Goal: Transaction & Acquisition: Purchase product/service

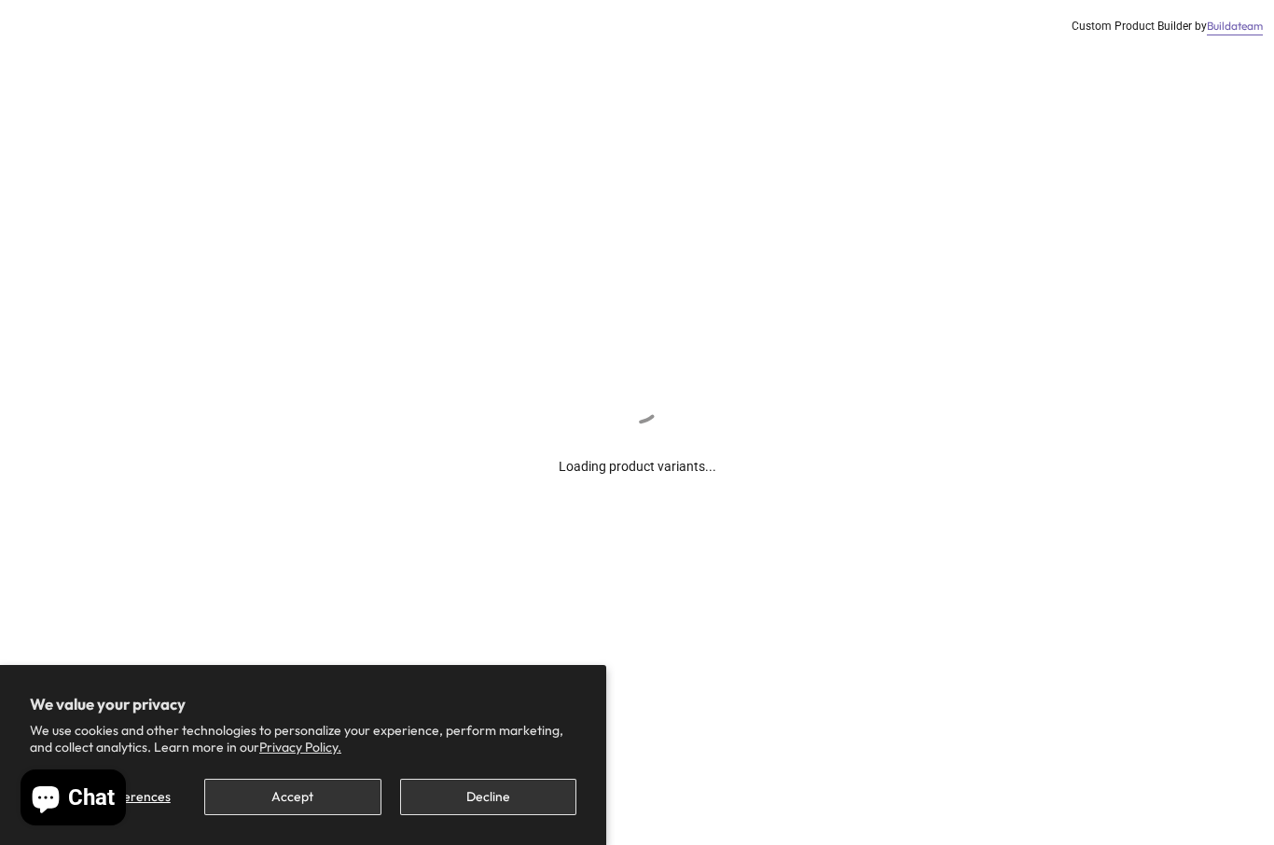
click at [286, 793] on button "Accept" at bounding box center [292, 797] width 176 height 36
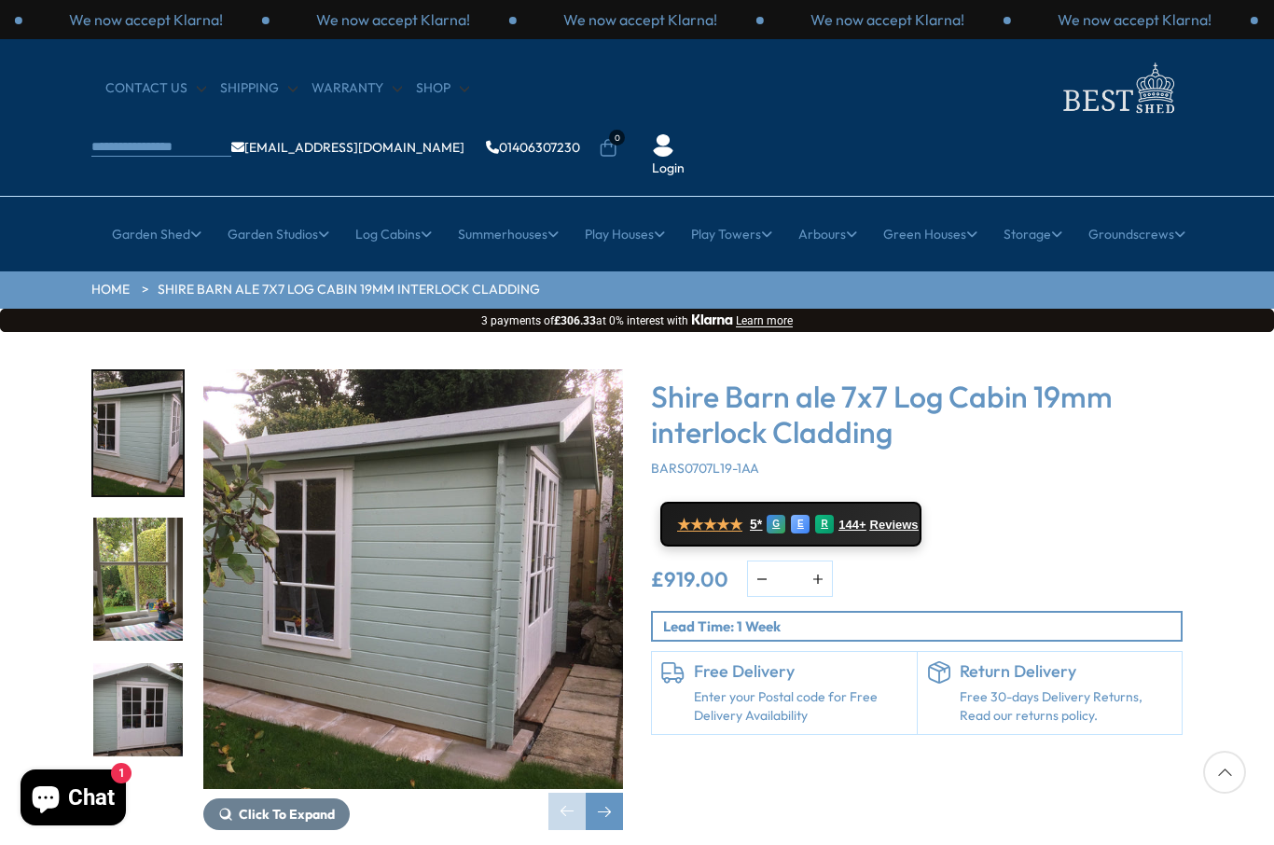
click at [144, 663] on img "3 / 11" at bounding box center [138, 725] width 90 height 124
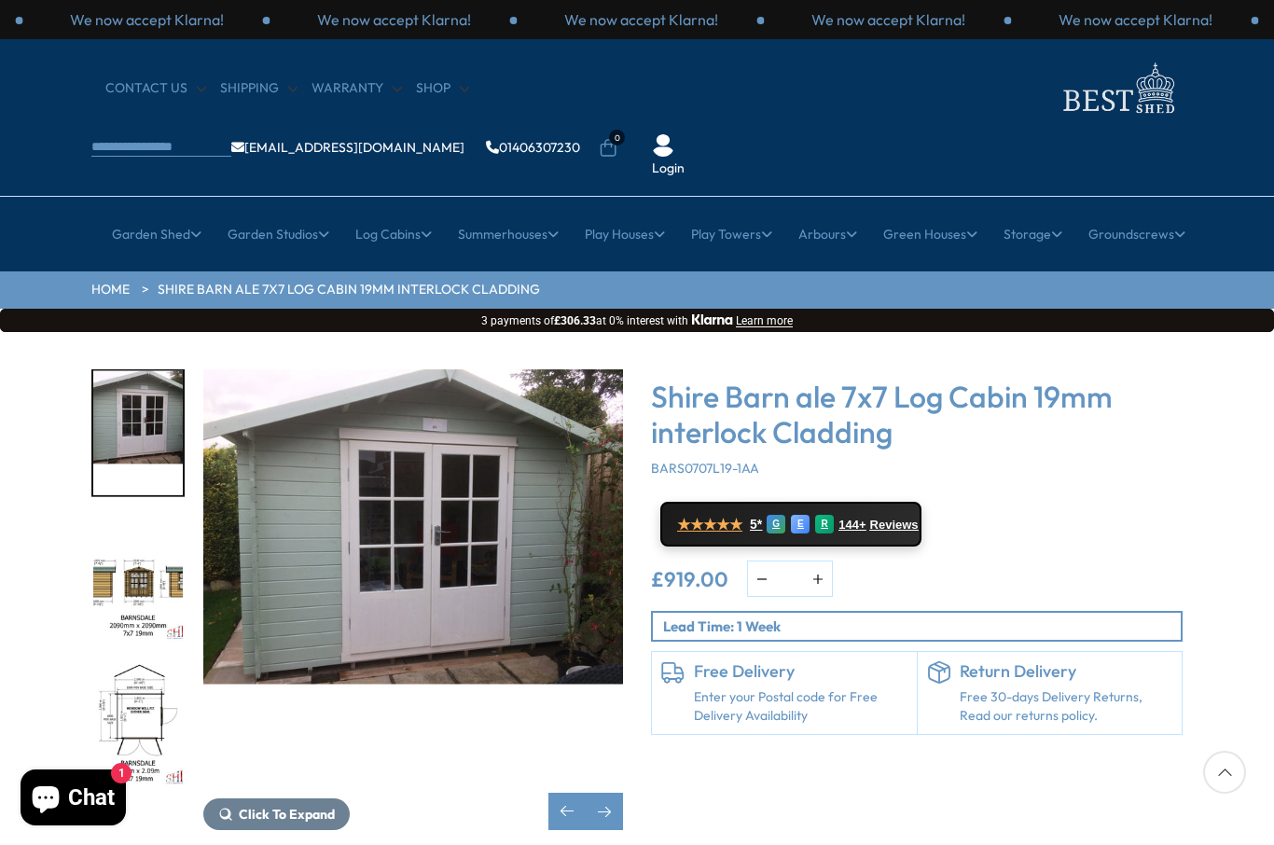
click at [153, 518] on img "4 / 11" at bounding box center [138, 580] width 90 height 124
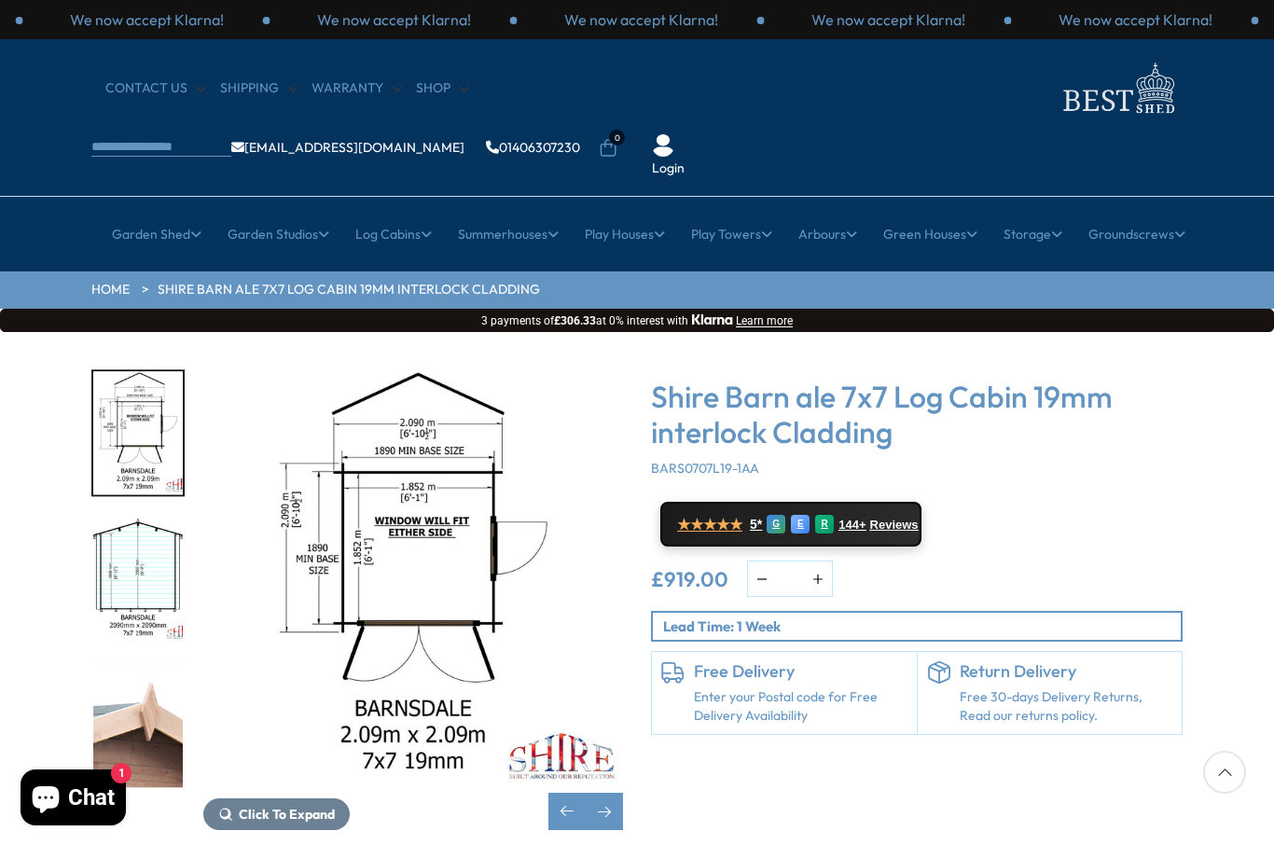
click at [151, 656] on div at bounding box center [147, 579] width 112 height 420
click at [161, 383] on img "5 / 11" at bounding box center [138, 433] width 90 height 124
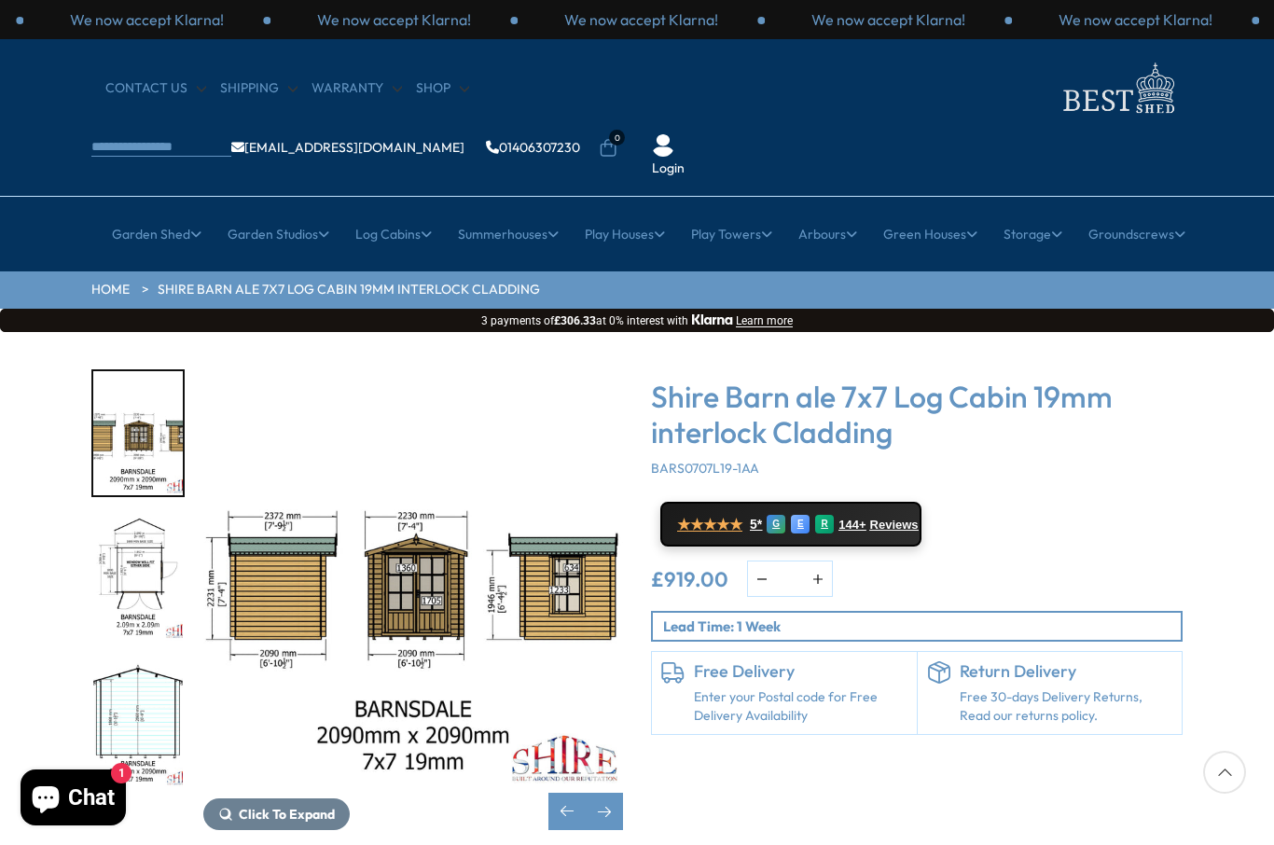
click at [162, 405] on img "4 / 11" at bounding box center [138, 433] width 90 height 124
click at [142, 663] on img "6 / 11" at bounding box center [138, 725] width 90 height 124
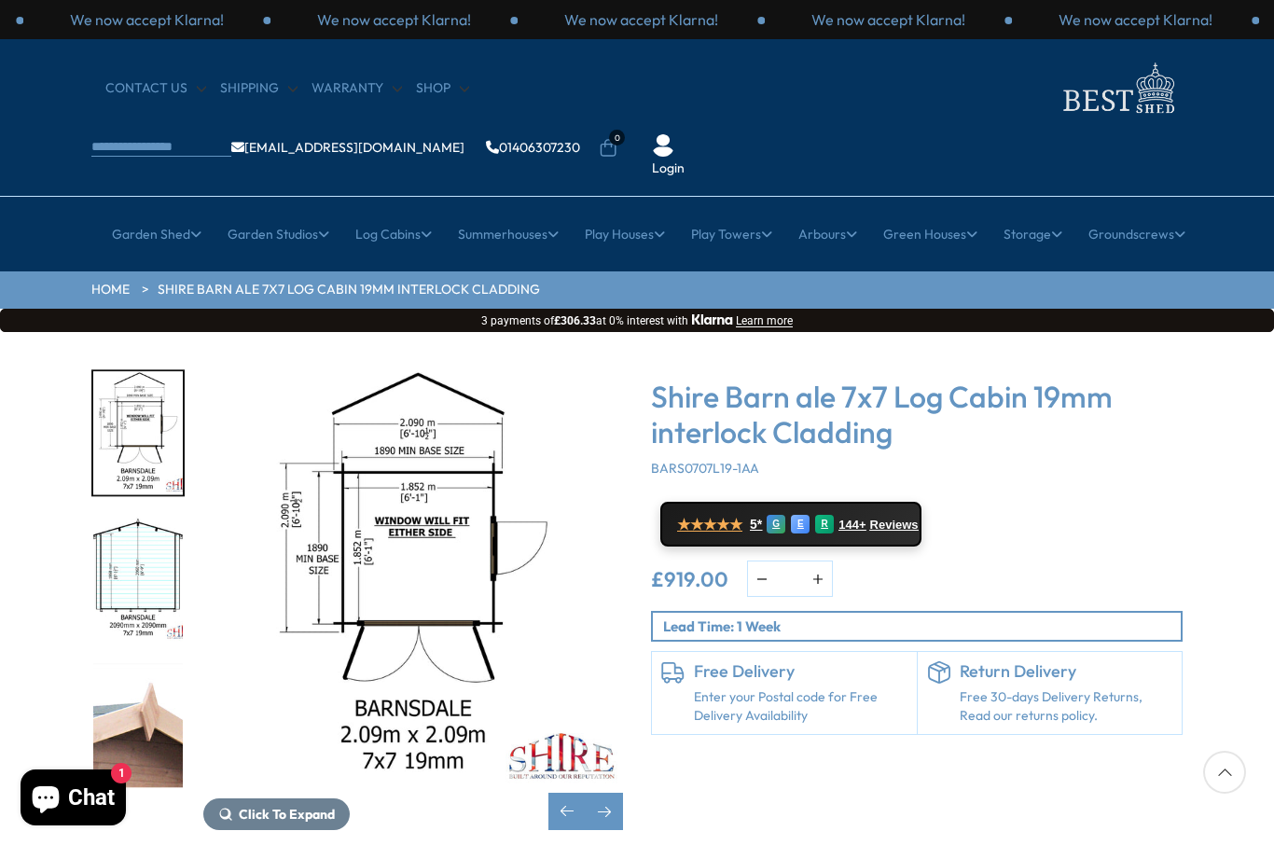
click at [148, 663] on img "7 / 11" at bounding box center [138, 725] width 90 height 124
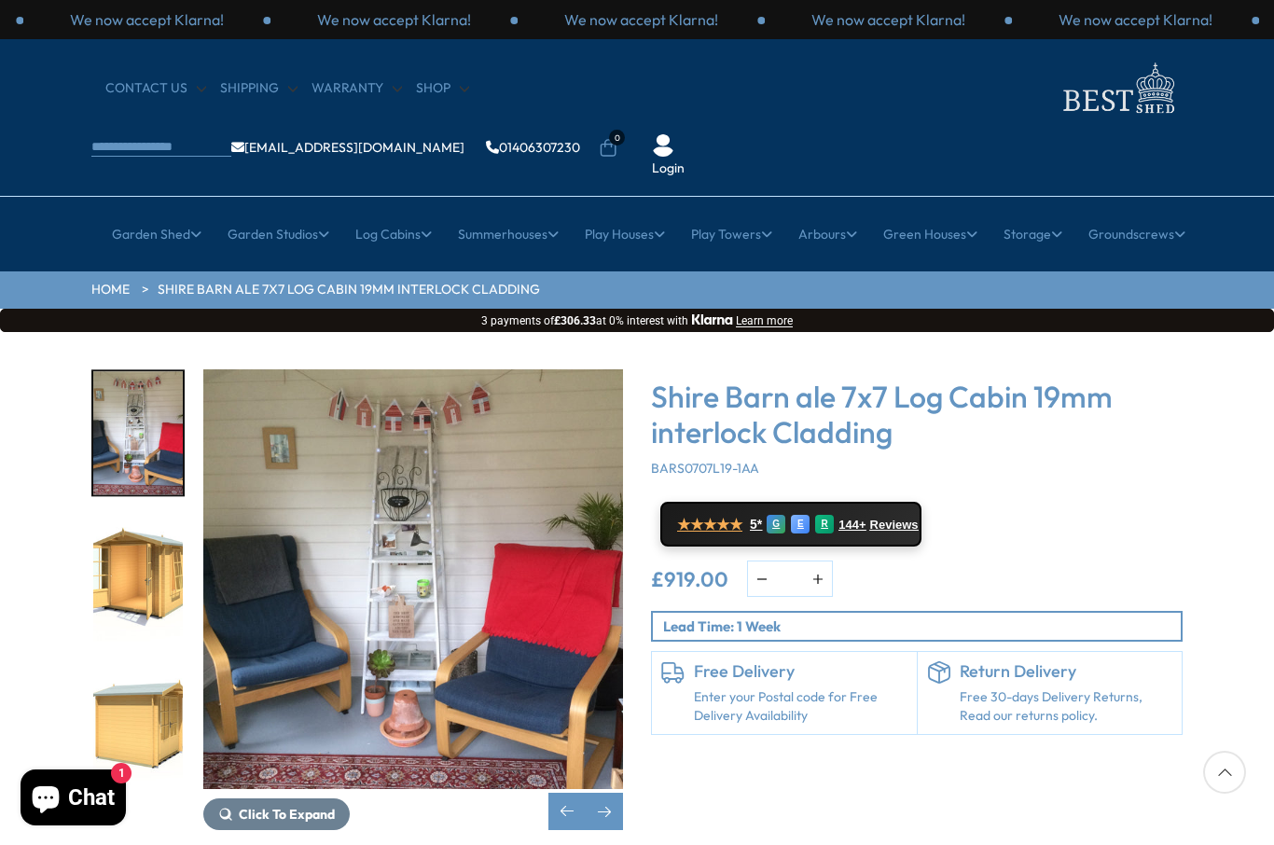
click at [135, 693] on img "10 / 11" at bounding box center [138, 725] width 90 height 124
click at [155, 663] on img "10 / 11" at bounding box center [138, 725] width 90 height 124
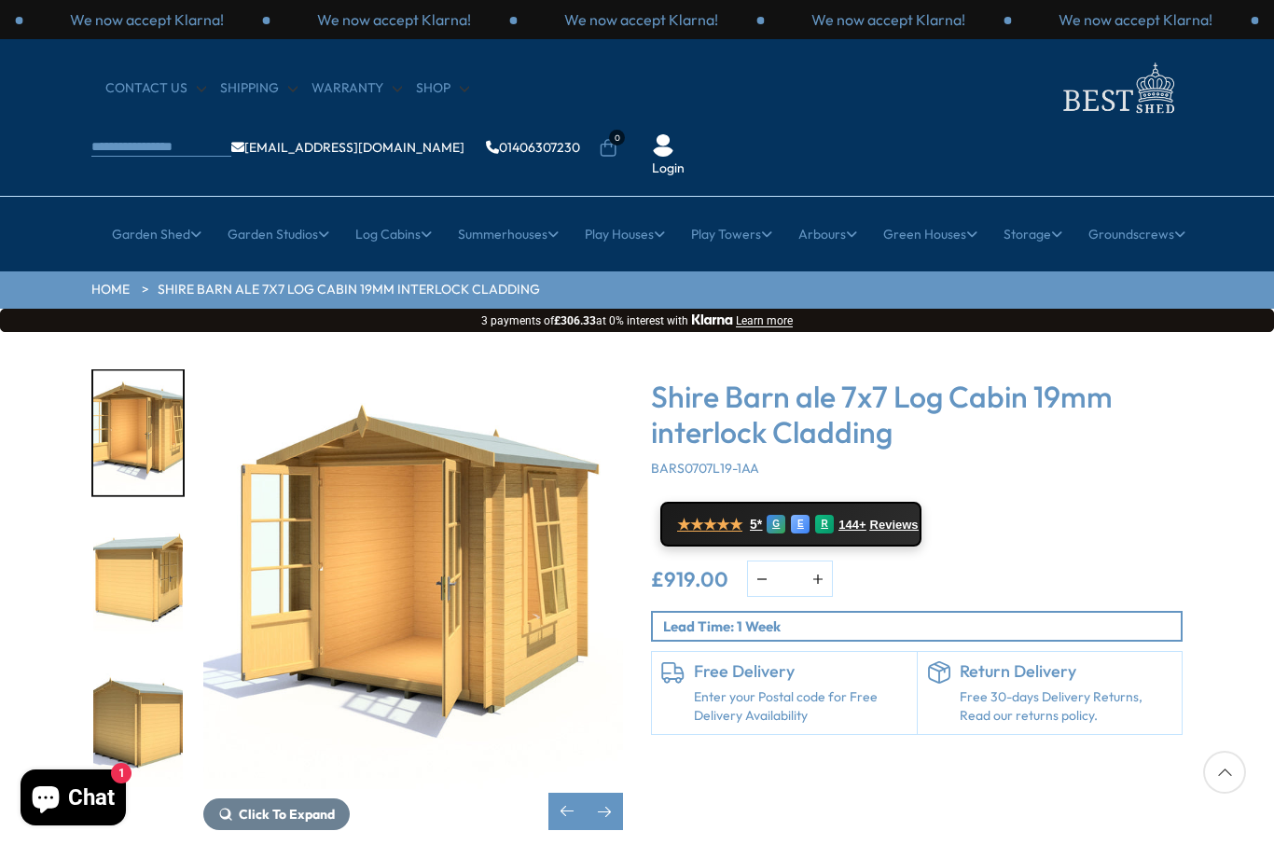
click at [132, 664] on img "11 / 11" at bounding box center [138, 725] width 90 height 124
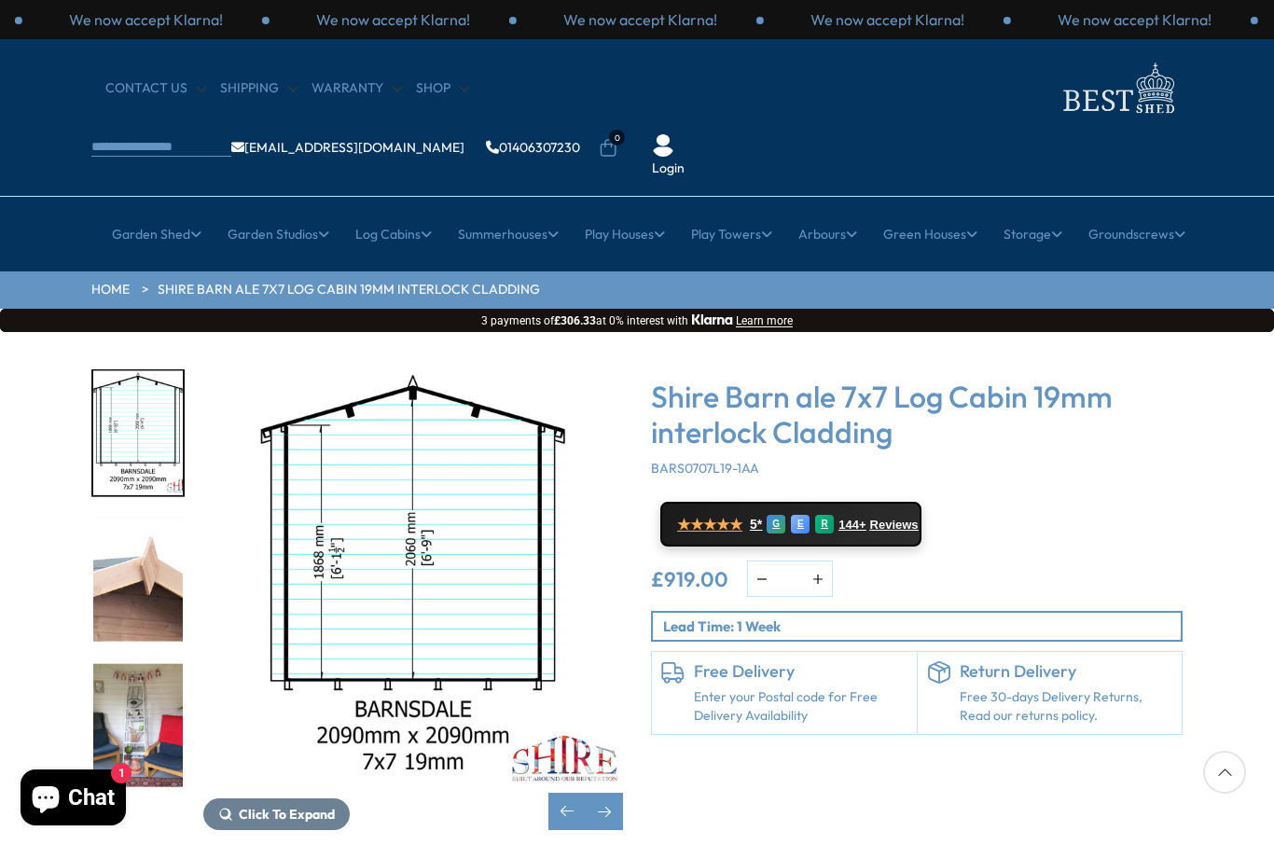
click at [172, 378] on img "6 / 11" at bounding box center [138, 433] width 90 height 124
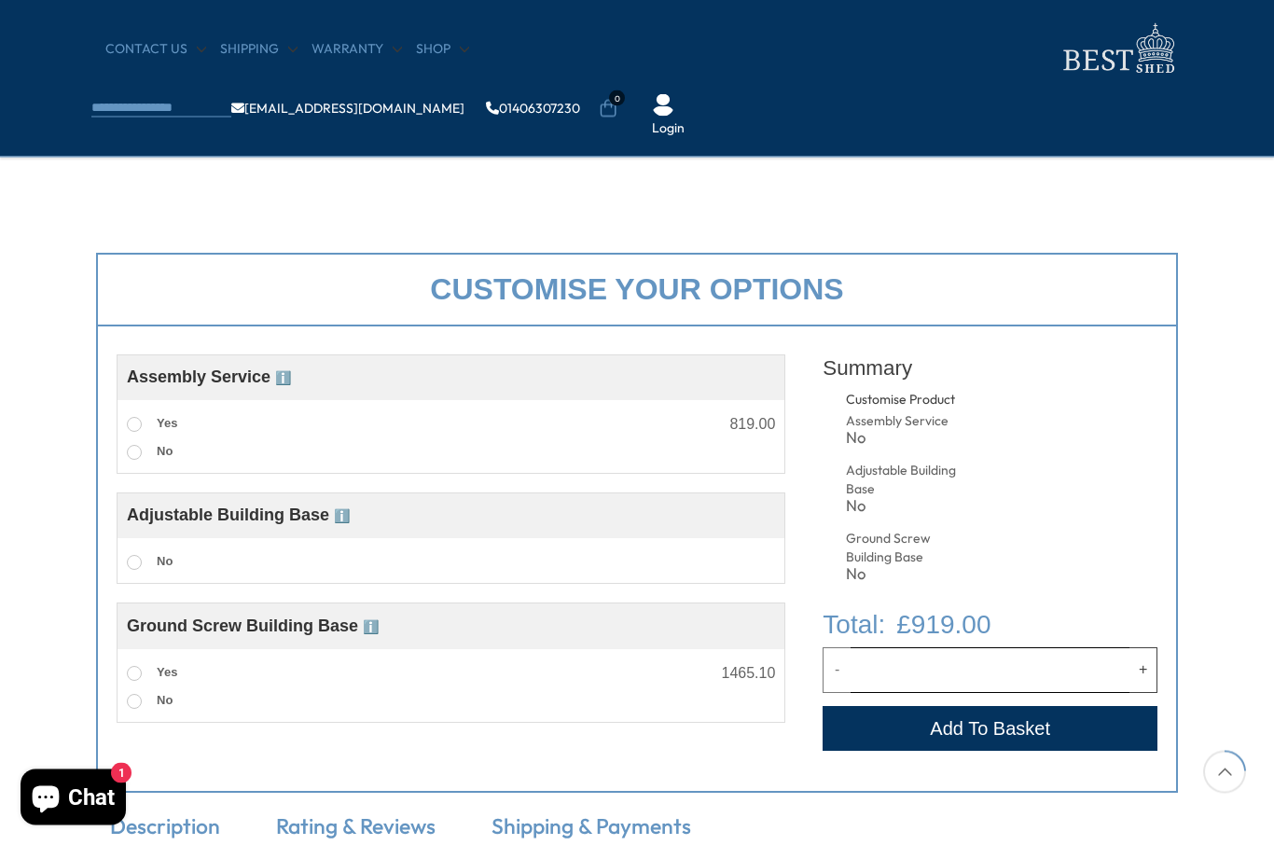
scroll to position [542, 0]
click at [139, 426] on span at bounding box center [134, 423] width 15 height 15
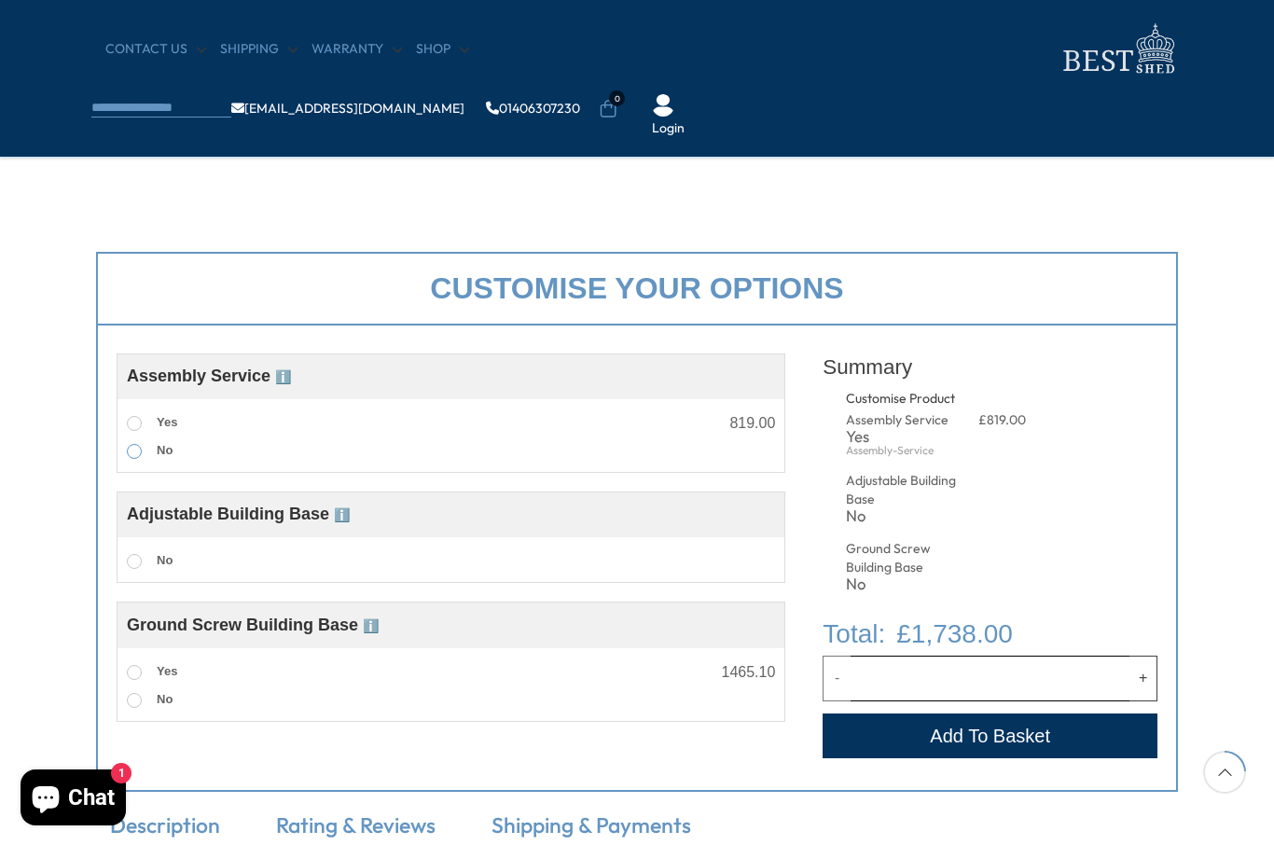
click at [132, 449] on span at bounding box center [134, 451] width 15 height 15
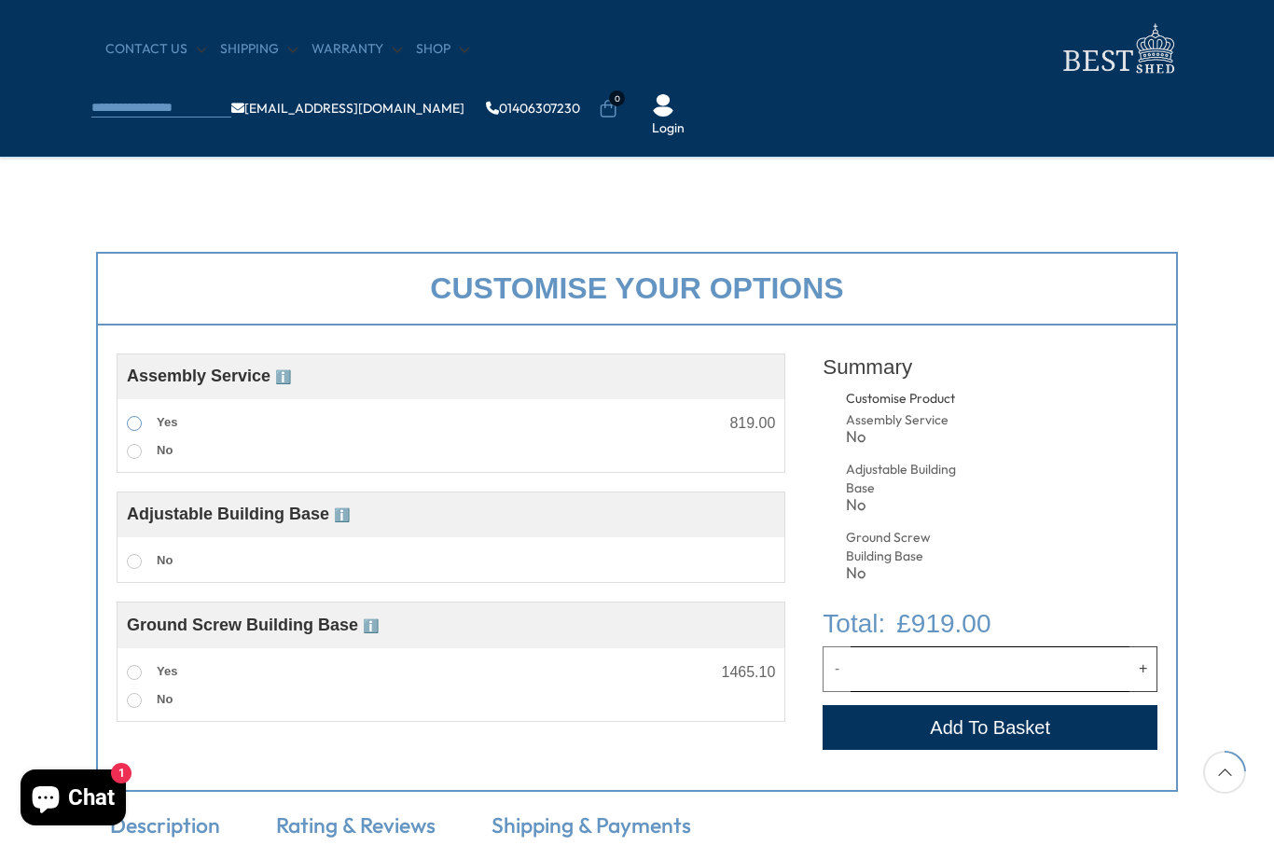
click at [129, 415] on label "Yes" at bounding box center [152, 423] width 50 height 24
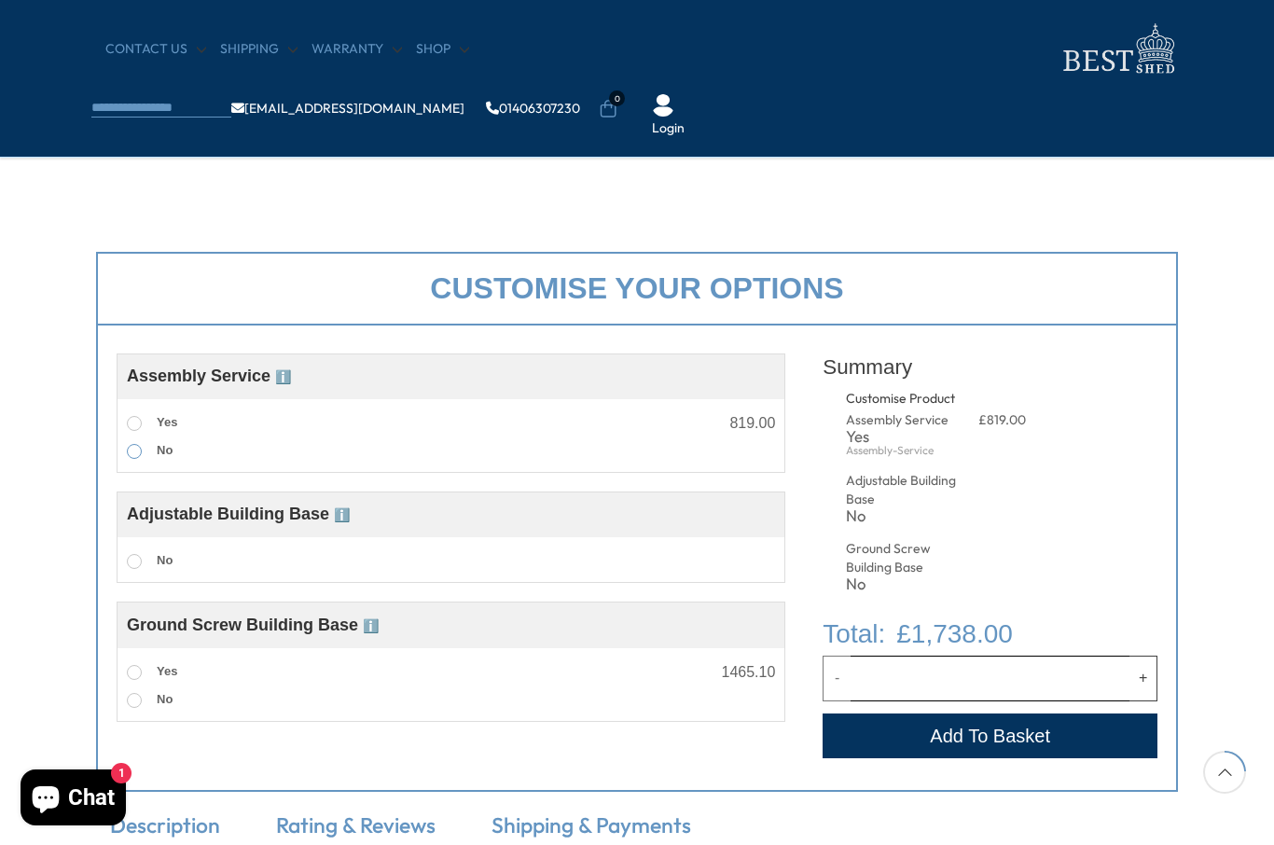
click at [138, 449] on span at bounding box center [134, 451] width 15 height 15
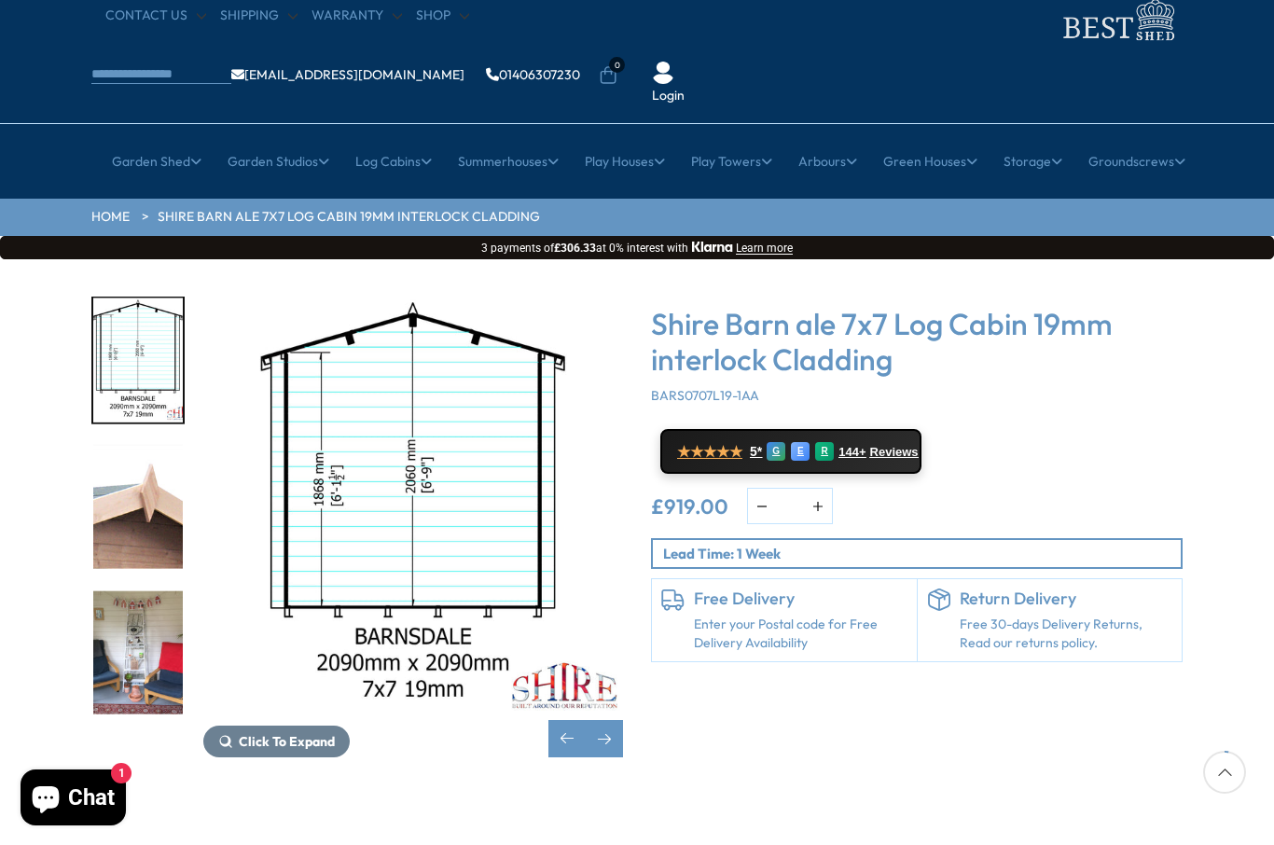
scroll to position [74, 0]
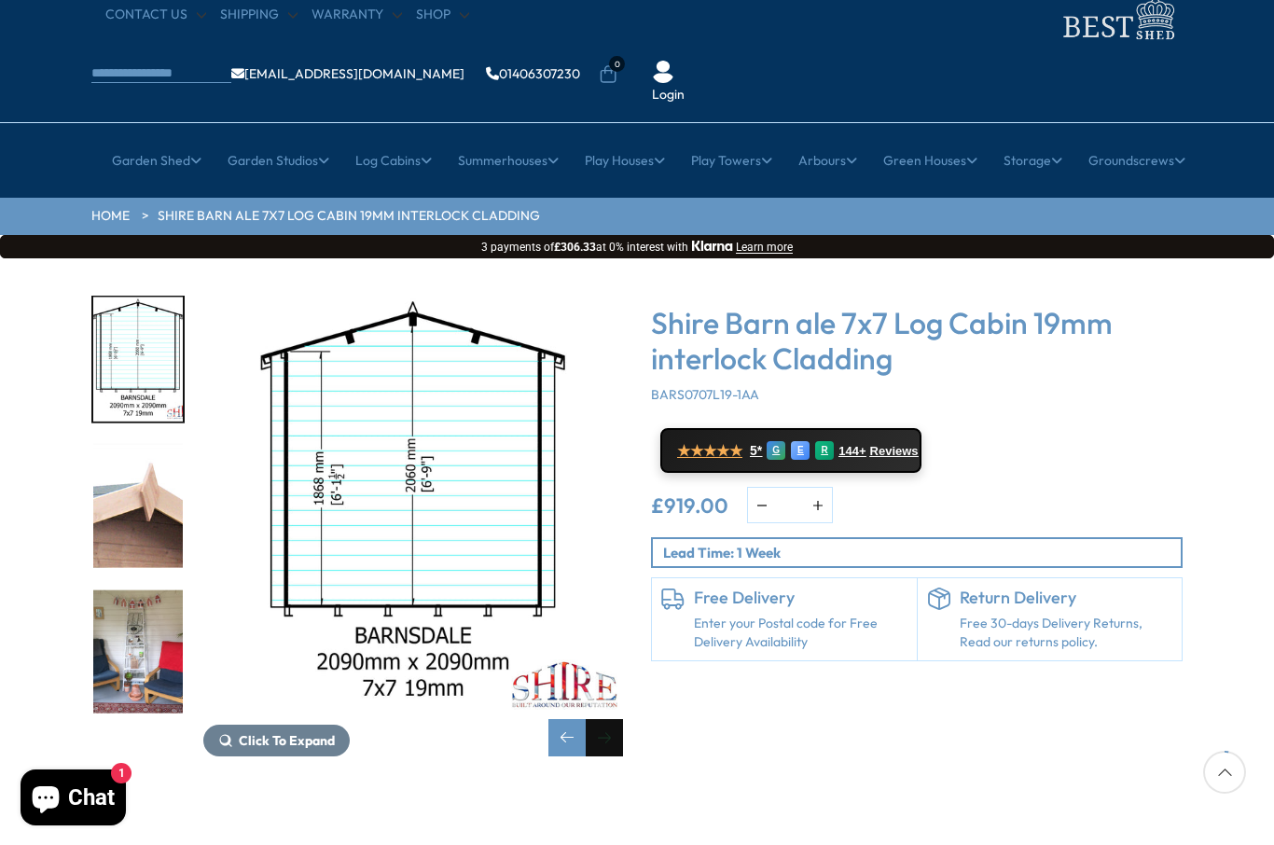
click at [614, 719] on div "Next slide" at bounding box center [604, 737] width 37 height 37
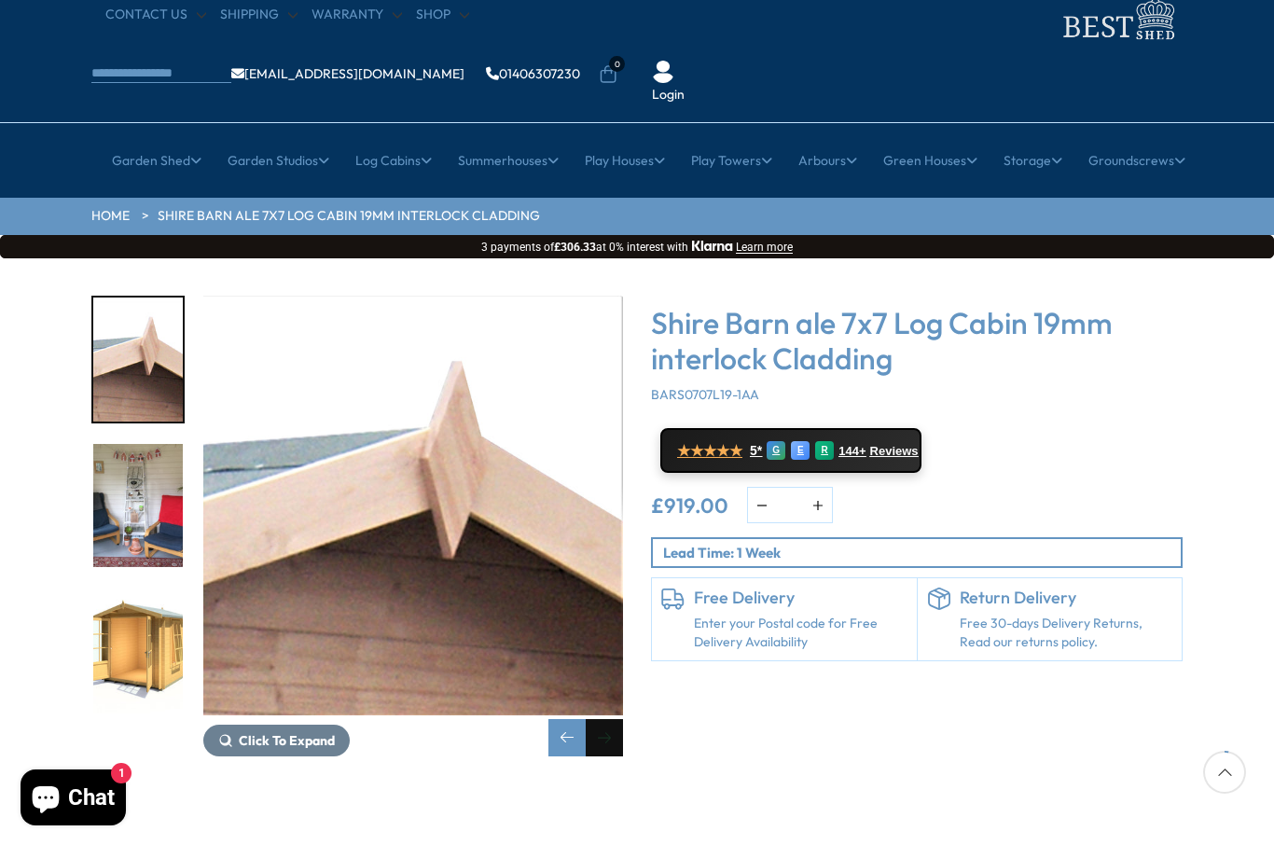
click at [608, 719] on div "Next slide" at bounding box center [604, 737] width 37 height 37
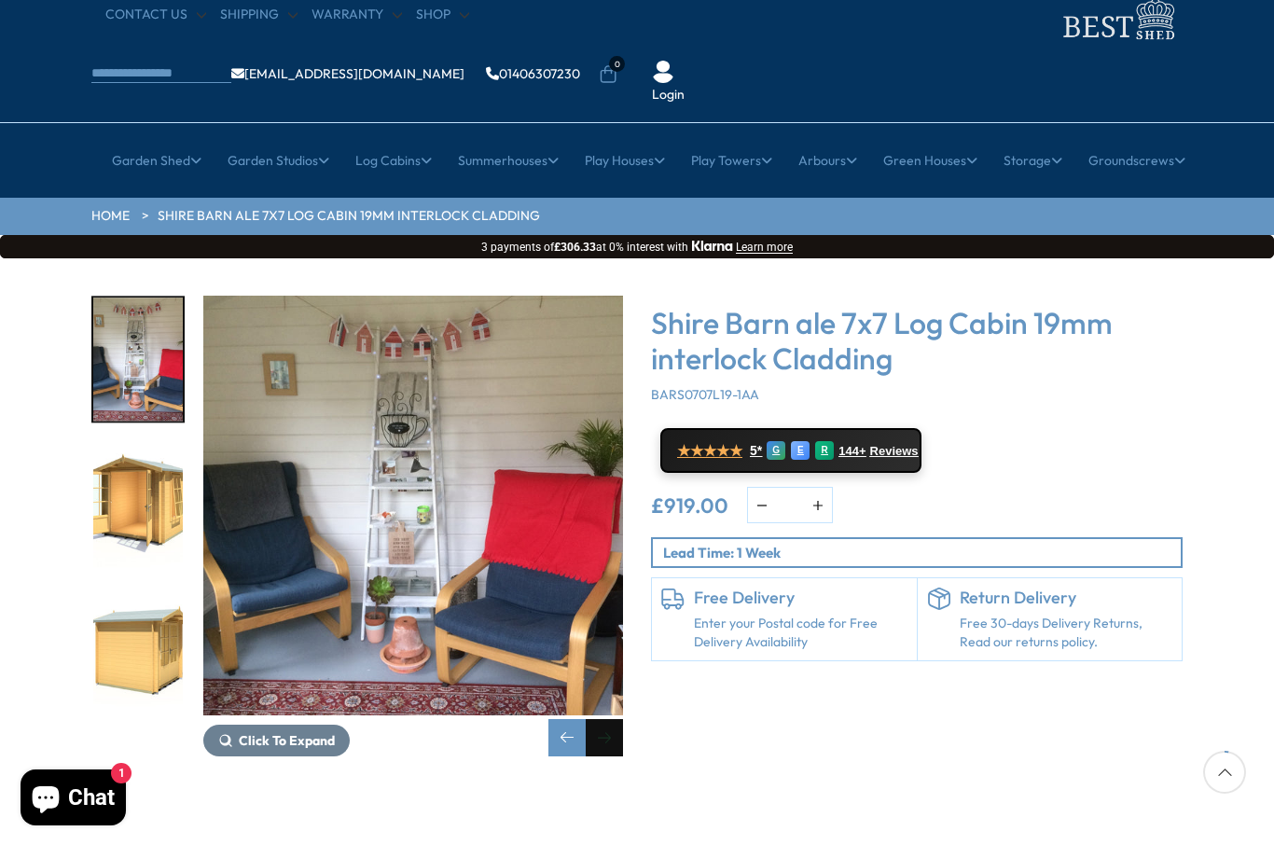
click at [605, 719] on div "Next slide" at bounding box center [604, 737] width 37 height 37
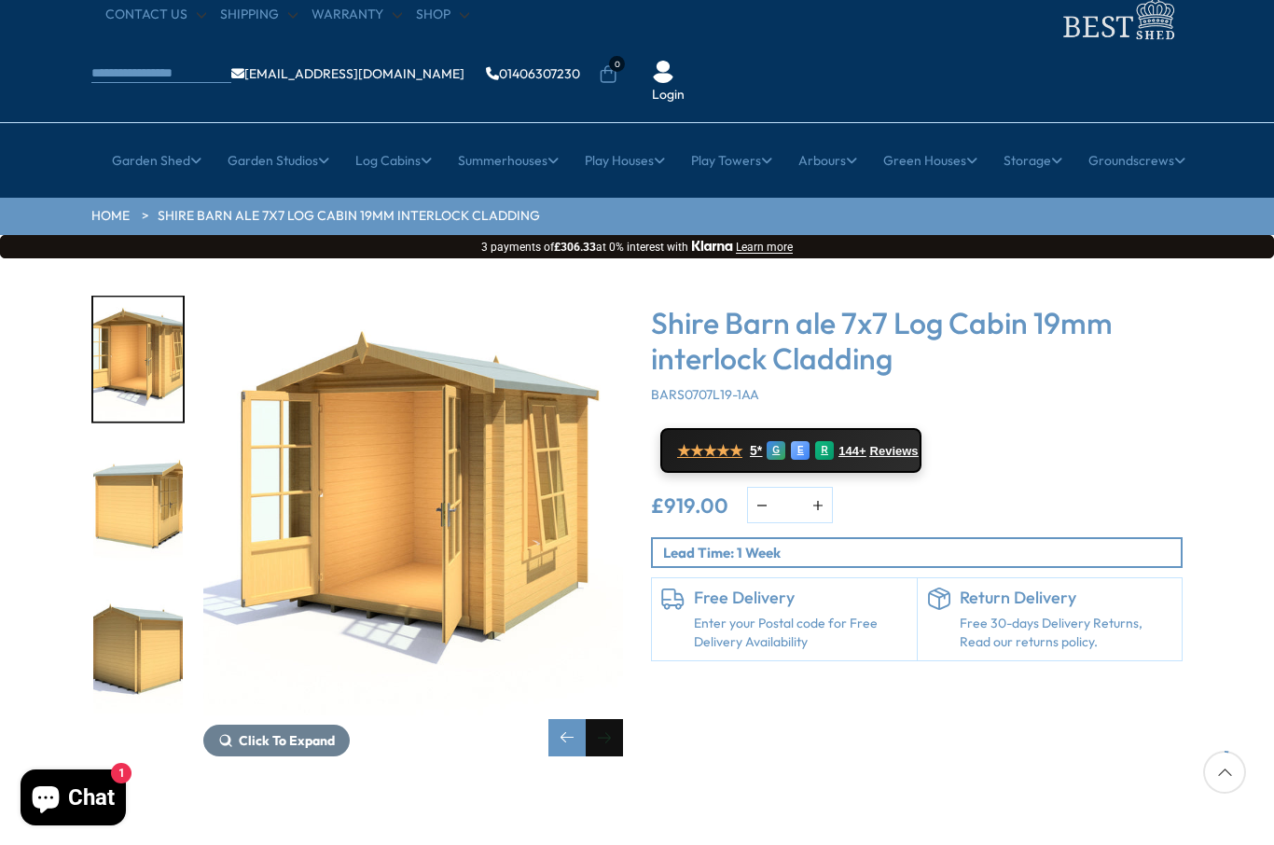
click at [602, 719] on div "Next slide" at bounding box center [604, 737] width 37 height 37
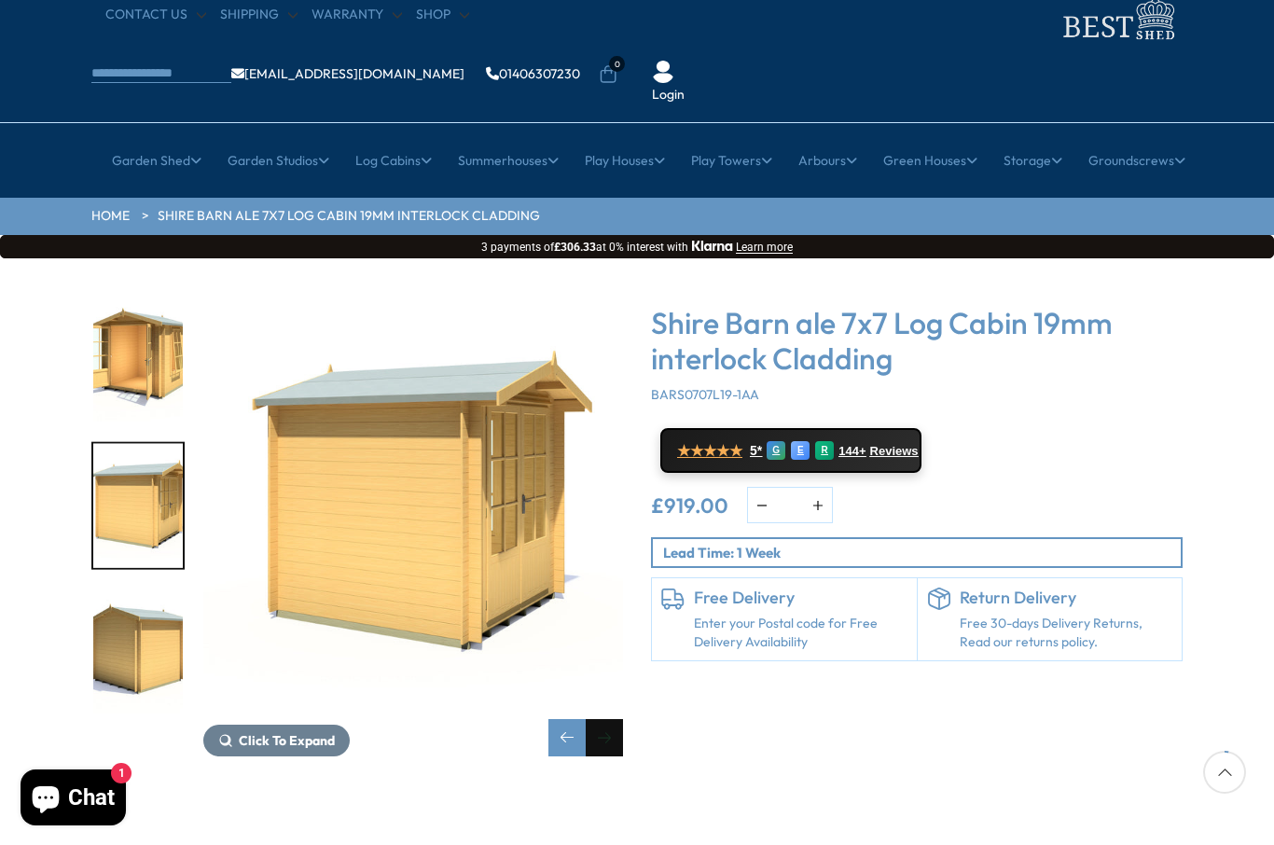
click at [610, 719] on div "Next slide" at bounding box center [604, 737] width 37 height 37
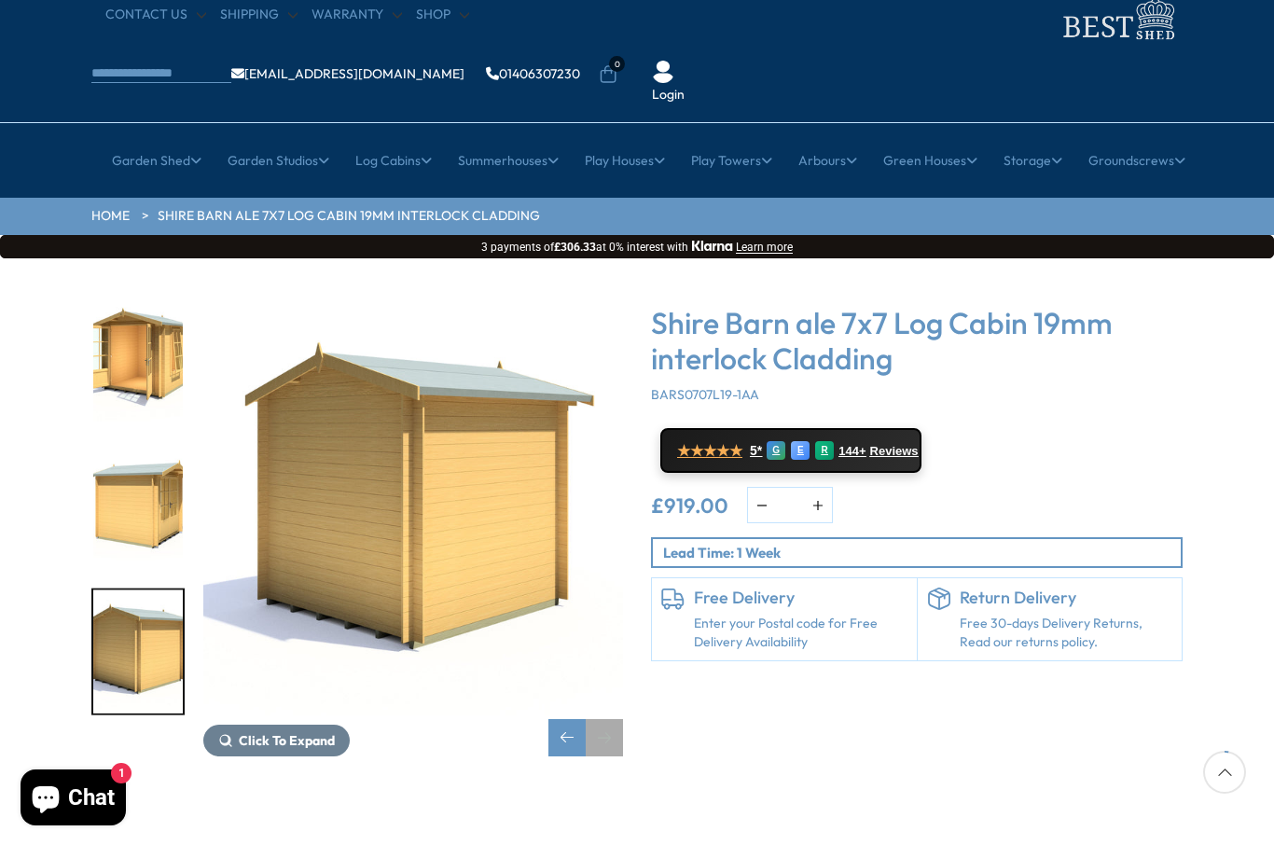
click at [616, 719] on div "Next slide" at bounding box center [604, 737] width 37 height 37
click at [617, 719] on div "Next slide" at bounding box center [604, 737] width 37 height 37
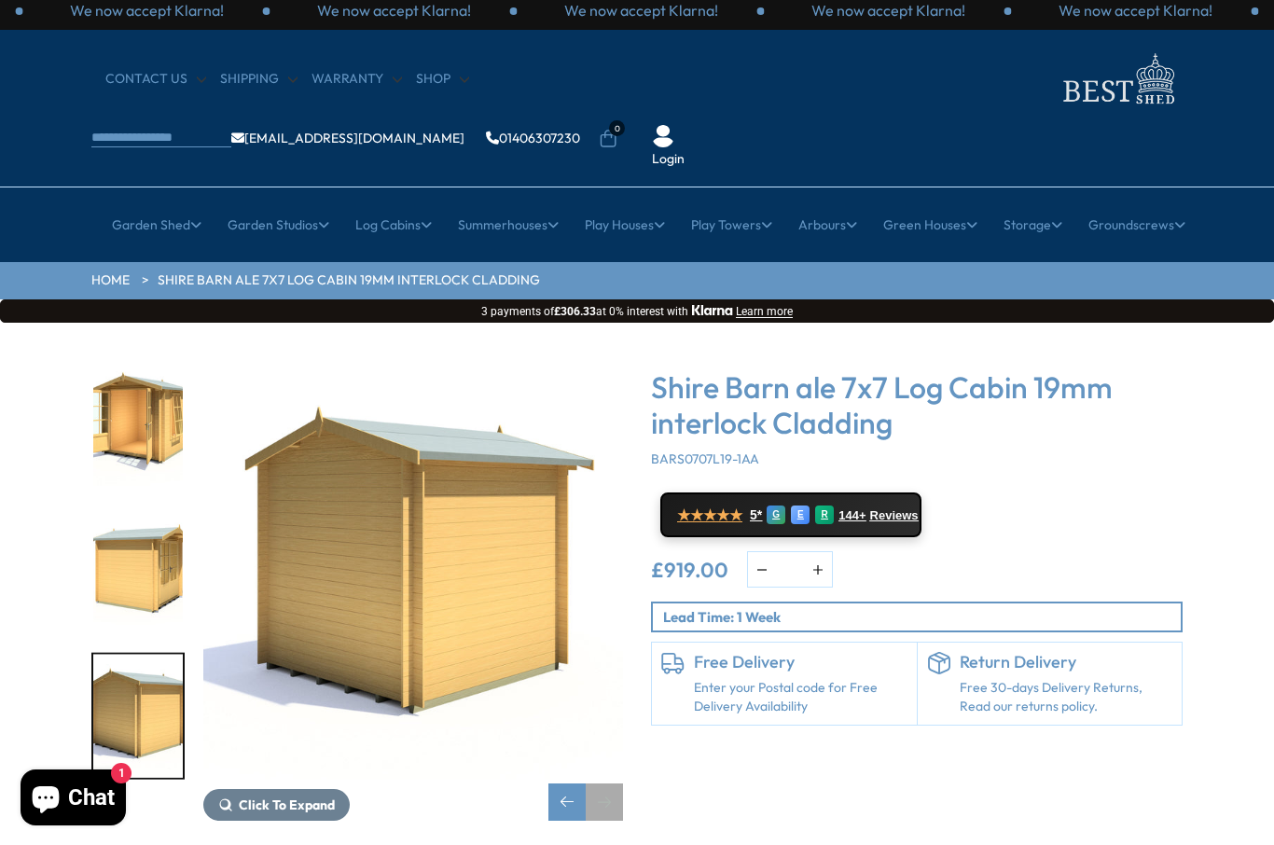
scroll to position [0, 0]
